Goal: Find specific page/section: Find specific page/section

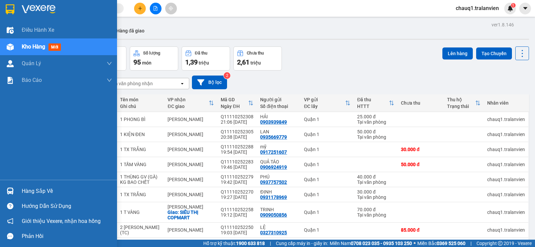
click at [37, 47] on span "Kho hàng" at bounding box center [33, 46] width 23 height 6
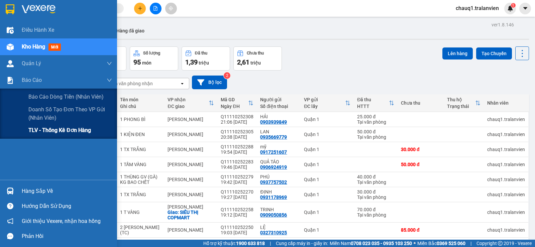
click at [46, 128] on span "TLV - Thống kê đơn hàng" at bounding box center [59, 130] width 63 height 8
